Goal: Information Seeking & Learning: Learn about a topic

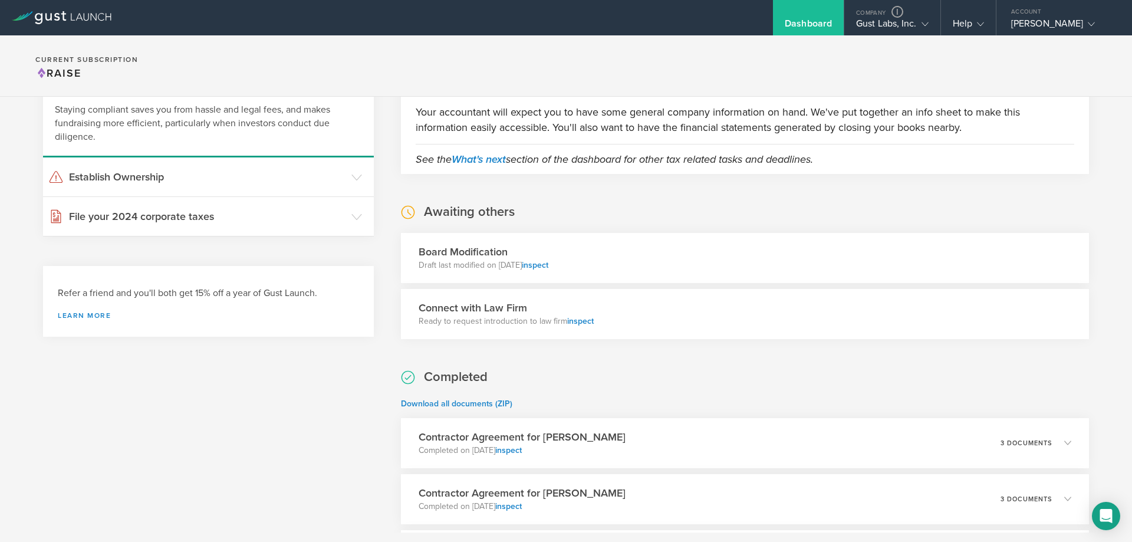
scroll to position [236, 0]
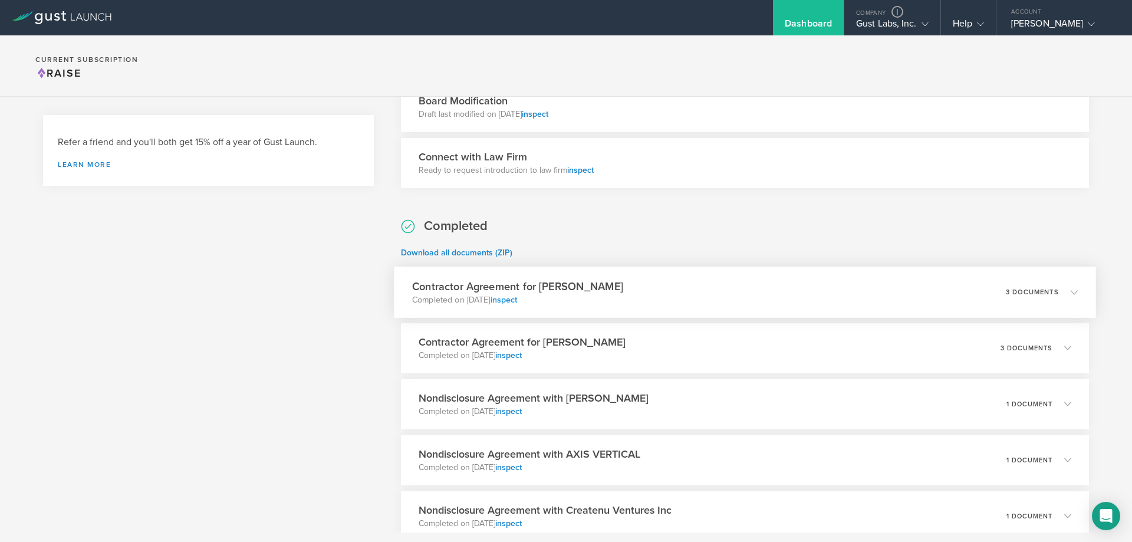
click at [517, 301] on link "inspect" at bounding box center [503, 299] width 27 height 10
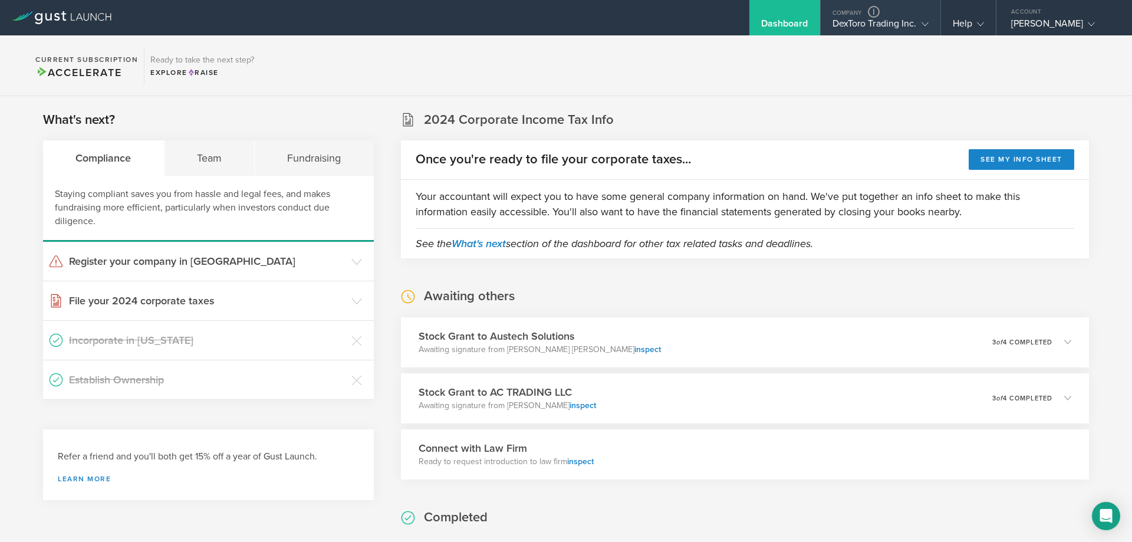
click at [839, 31] on div "DexToro Trading Inc." at bounding box center [880, 27] width 96 height 18
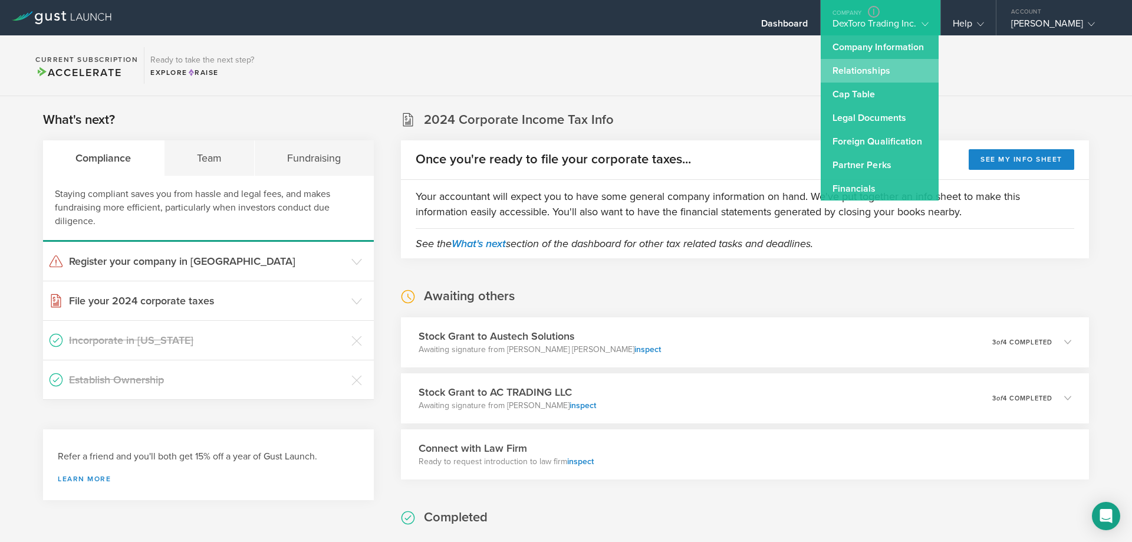
click at [848, 78] on link "Relationships" at bounding box center [880, 71] width 118 height 24
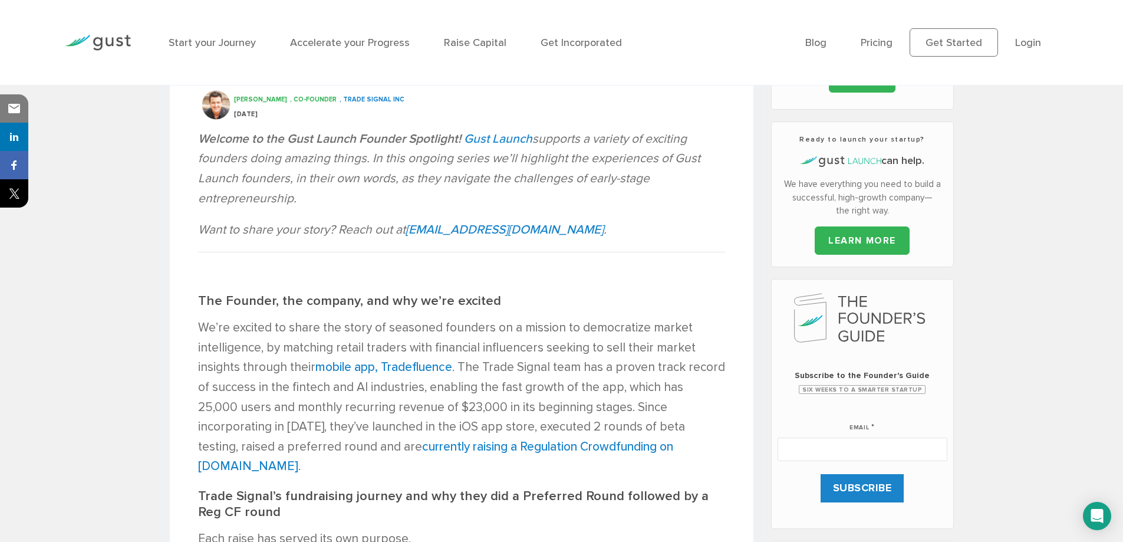
scroll to position [590, 0]
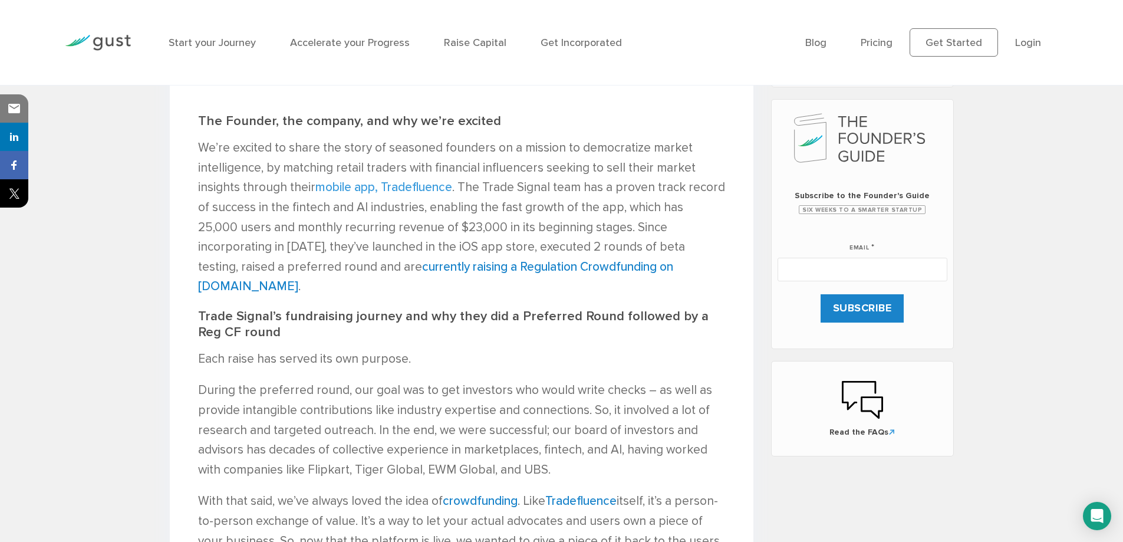
click at [417, 189] on link "mobile app, Tradefluence" at bounding box center [383, 187] width 137 height 15
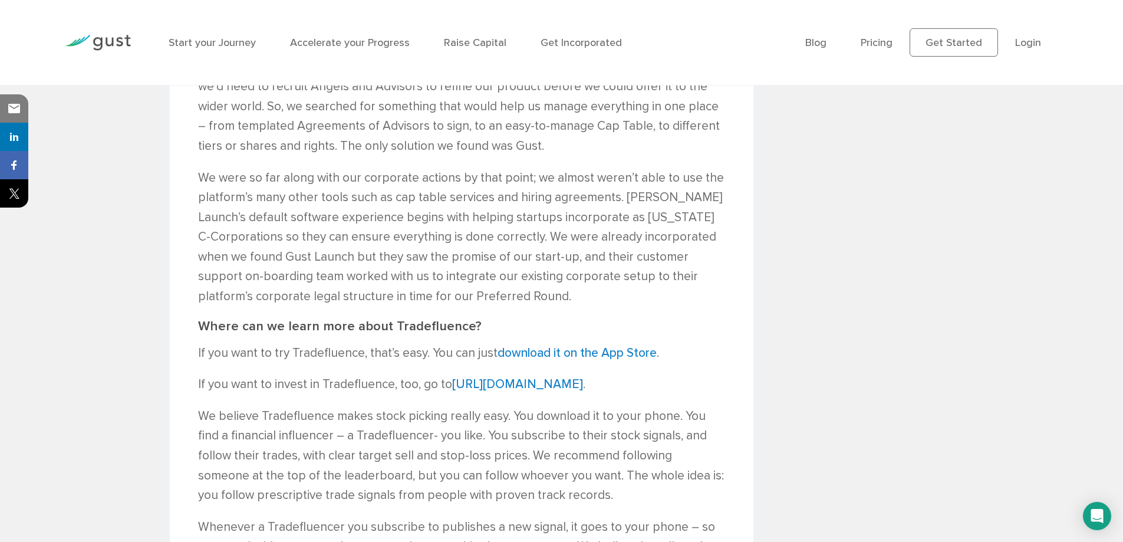
scroll to position [1238, 0]
click at [531, 377] on link "[URL][DOMAIN_NAME]" at bounding box center [517, 384] width 131 height 15
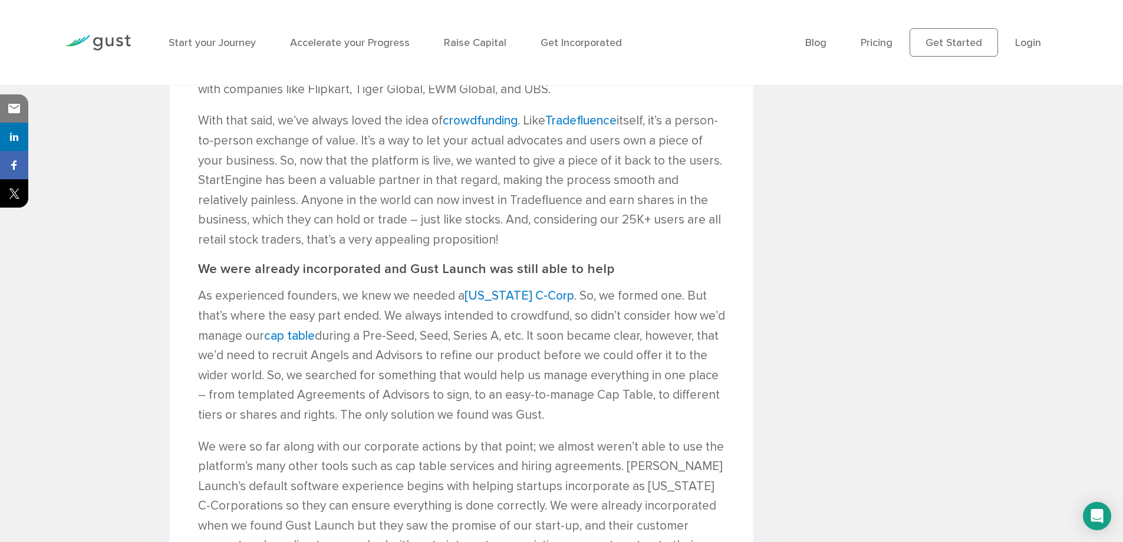
scroll to position [943, 0]
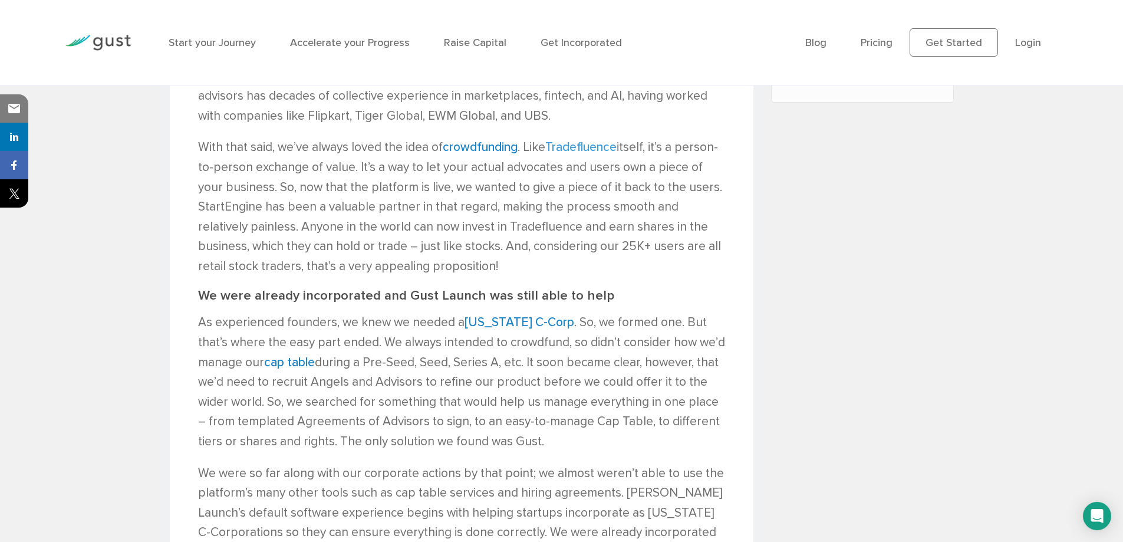
click at [593, 140] on link "Tradefluence" at bounding box center [580, 147] width 71 height 15
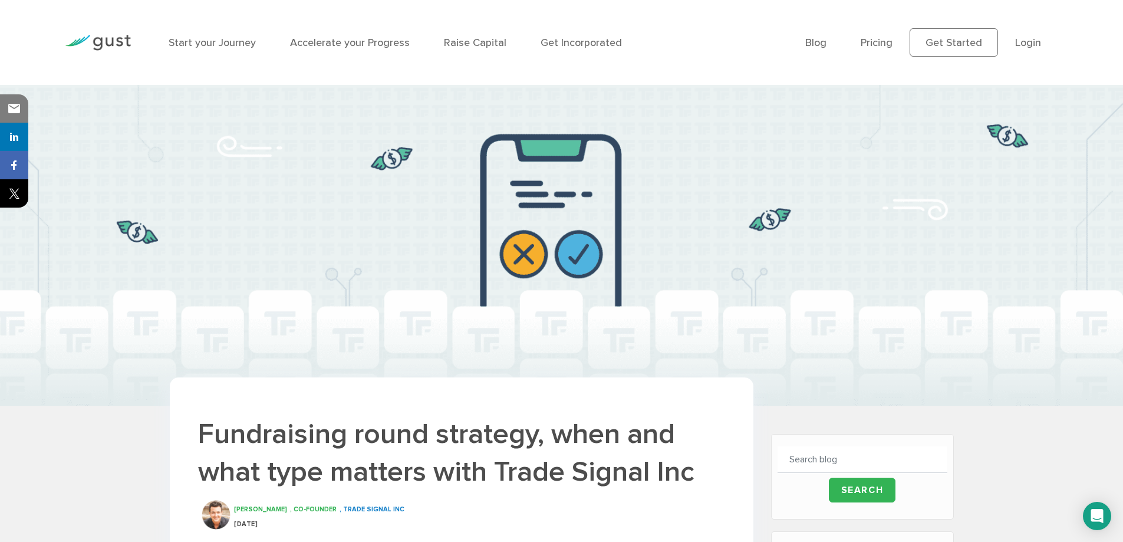
scroll to position [236, 0]
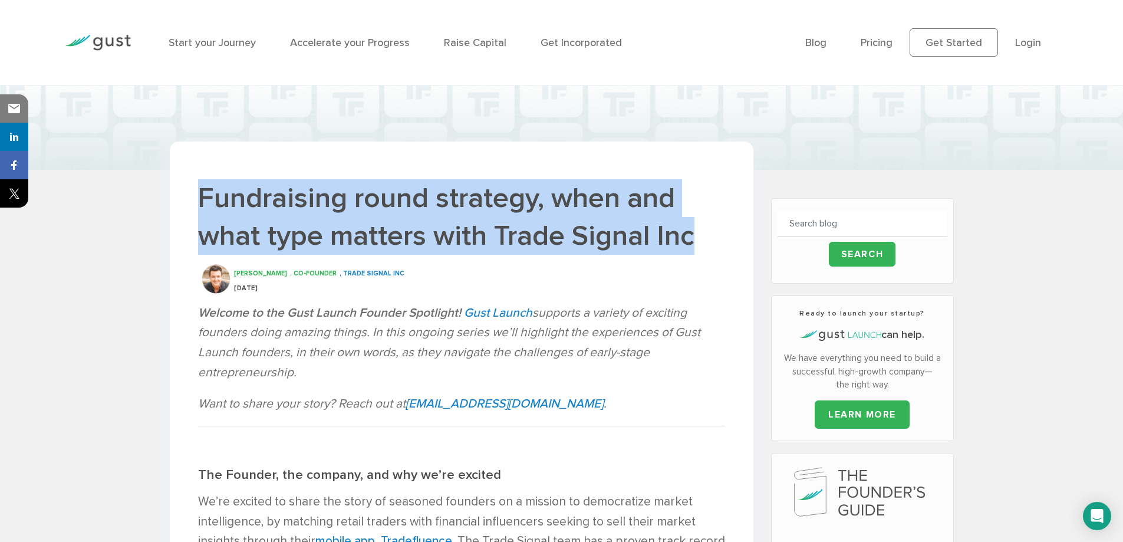
drag, startPoint x: 203, startPoint y: 198, endPoint x: 695, endPoint y: 245, distance: 494.0
click at [695, 245] on h1 "Fundraising round strategy, when and what type matters with Trade Signal Inc" at bounding box center [461, 216] width 527 height 75
copy h1 "Fundraising round strategy, when and what type matters with Trade Signal Inc"
